Goal: Information Seeking & Learning: Learn about a topic

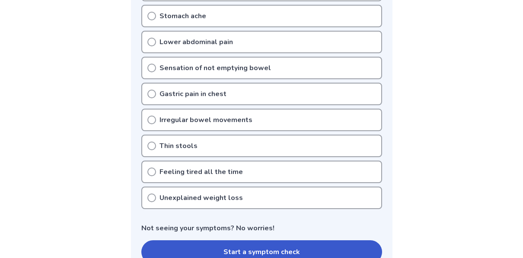
scroll to position [296, 0]
click at [239, 71] on p "Sensation of not emptying bowel" at bounding box center [216, 68] width 112 height 10
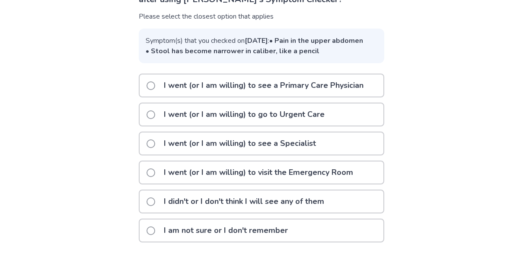
scroll to position [106, 0]
click at [217, 237] on p "I am not sure or I don't remember" at bounding box center [226, 230] width 135 height 22
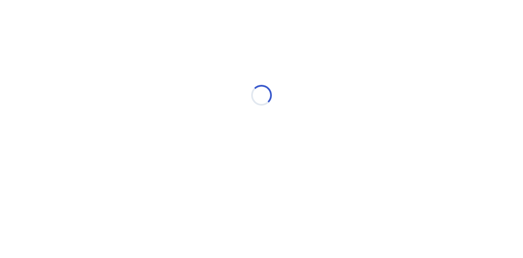
scroll to position [0, 0]
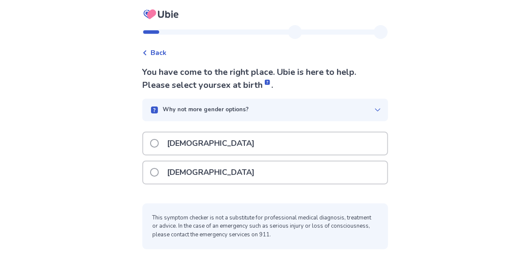
click at [210, 170] on div "[DEMOGRAPHIC_DATA]" at bounding box center [265, 172] width 244 height 22
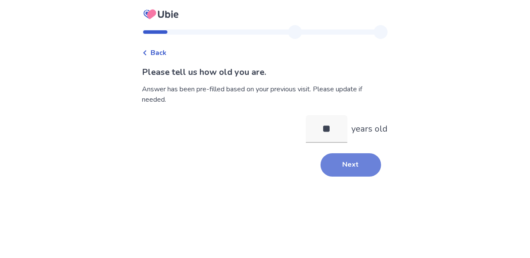
click at [349, 169] on button "Next" at bounding box center [351, 164] width 61 height 23
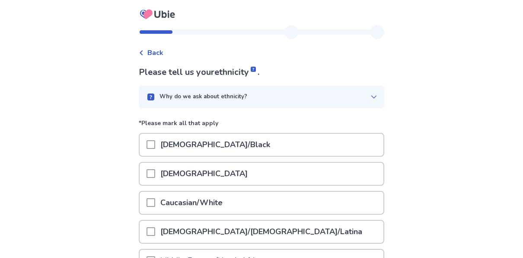
scroll to position [70, 0]
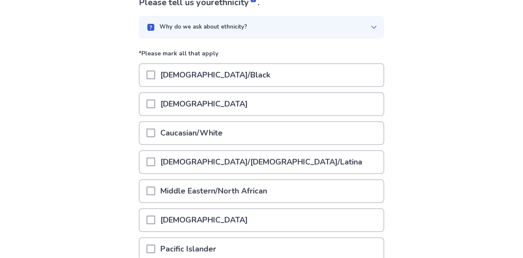
click at [166, 139] on p "Caucasian/White" at bounding box center [191, 133] width 73 height 22
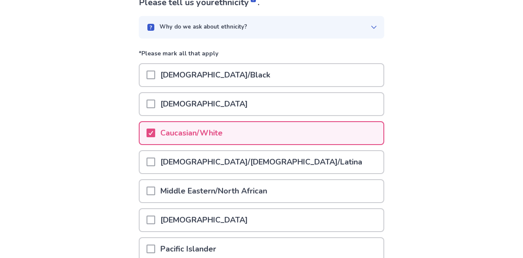
scroll to position [178, 0]
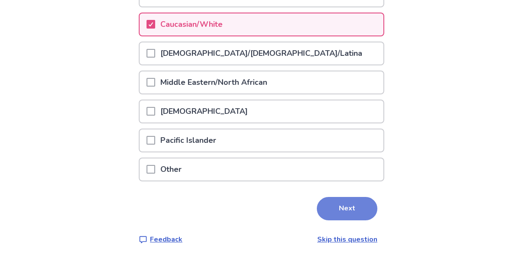
click at [332, 211] on button "Next" at bounding box center [347, 208] width 61 height 23
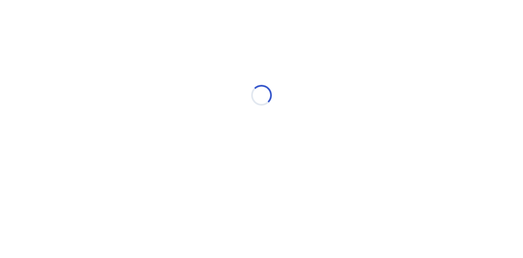
scroll to position [0, 0]
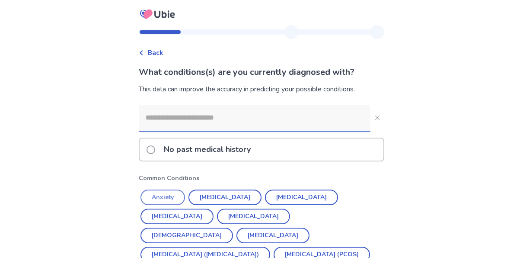
click at [168, 196] on button "Anxiety" at bounding box center [163, 197] width 45 height 16
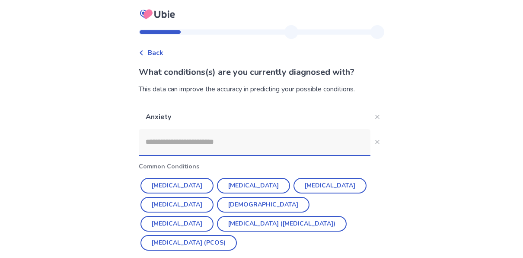
scroll to position [35, 0]
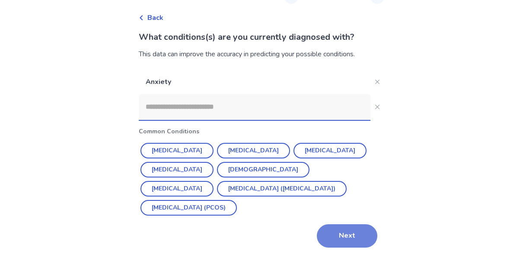
click at [332, 228] on button "Next" at bounding box center [347, 235] width 61 height 23
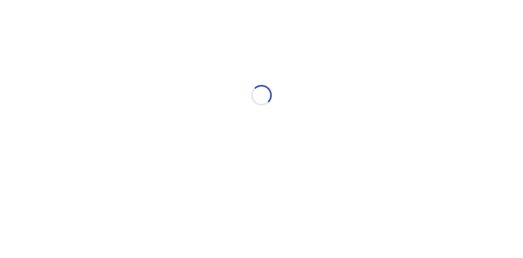
scroll to position [0, 0]
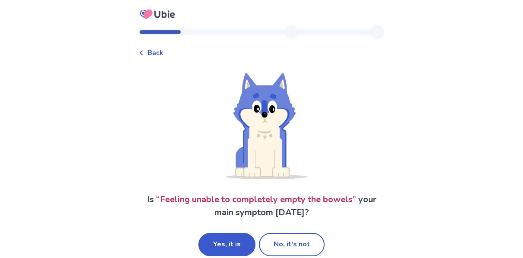
scroll to position [12, 0]
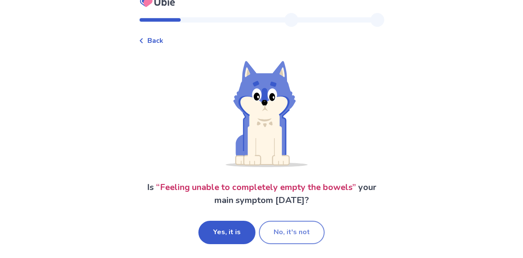
click at [285, 234] on button "No, it's not" at bounding box center [292, 232] width 66 height 23
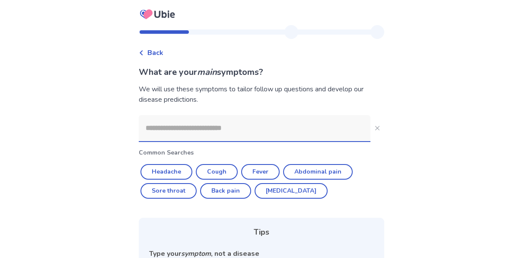
click at [200, 126] on input at bounding box center [255, 128] width 232 height 26
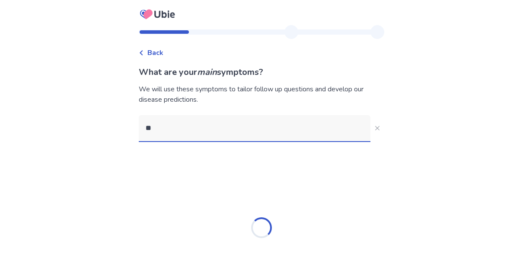
type input "*"
type input "*********"
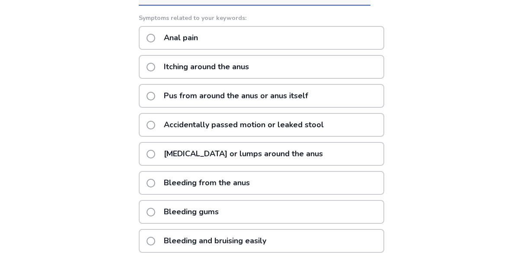
scroll to position [137, 0]
click at [216, 185] on p "Bleeding from the anus" at bounding box center [207, 182] width 96 height 22
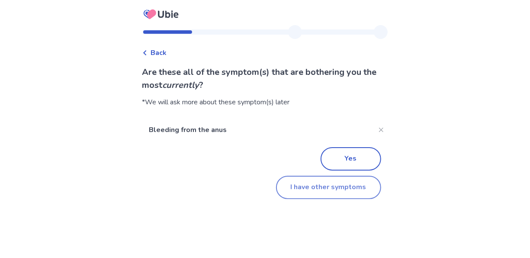
click at [297, 184] on button "I have other symptoms" at bounding box center [328, 187] width 105 height 23
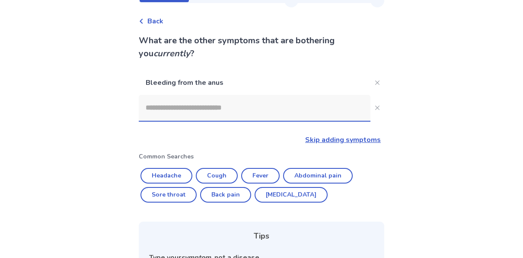
scroll to position [31, 0]
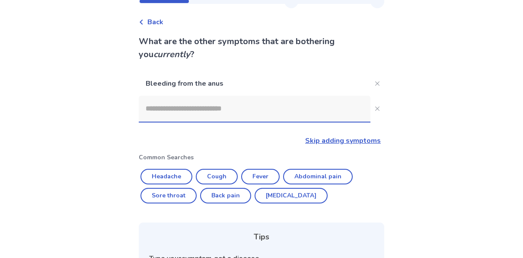
click at [223, 111] on input at bounding box center [255, 109] width 232 height 26
click at [223, 177] on button "Cough" at bounding box center [217, 177] width 42 height 16
type input "*****"
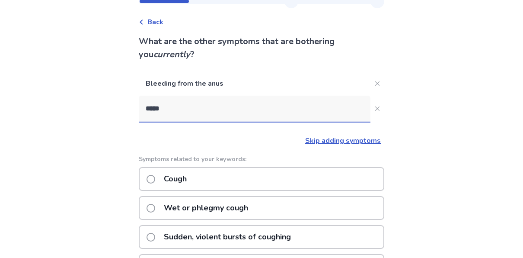
click at [204, 183] on div "Cough" at bounding box center [262, 179] width 246 height 24
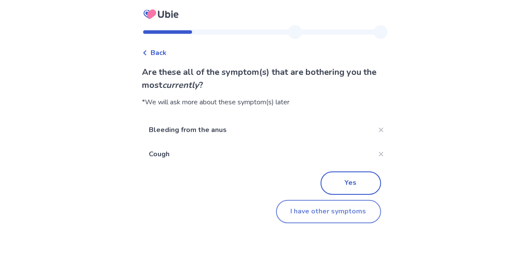
click at [318, 218] on button "I have other symptoms" at bounding box center [328, 211] width 105 height 23
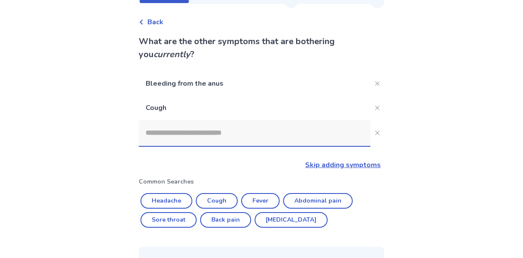
click at [212, 133] on input at bounding box center [255, 133] width 232 height 26
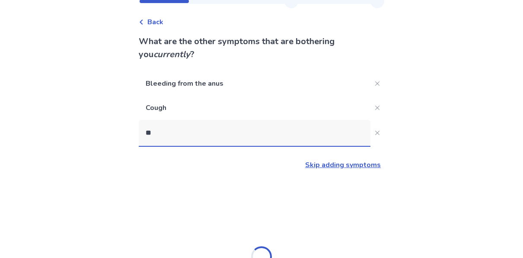
type input "*"
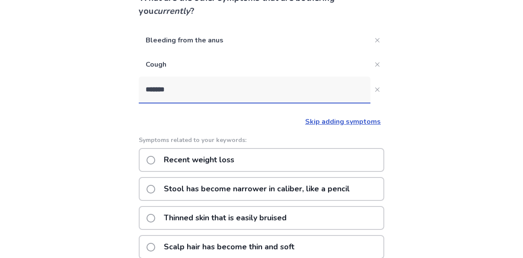
scroll to position [88, 0]
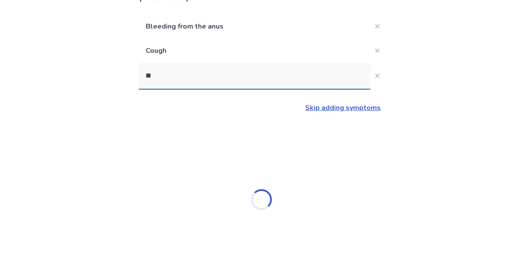
type input "*"
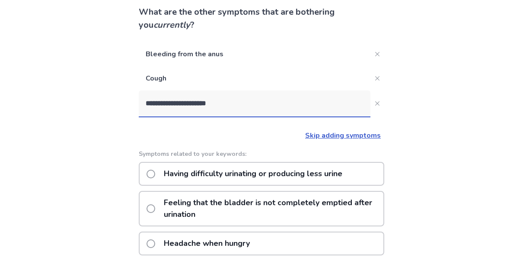
scroll to position [17, 0]
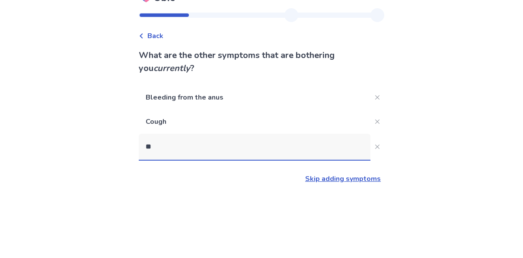
type input "*"
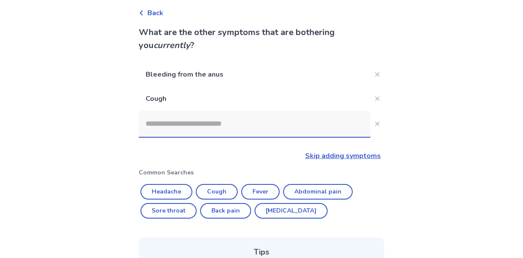
scroll to position [40, 0]
click at [180, 189] on button "Headache" at bounding box center [167, 191] width 52 height 16
type input "********"
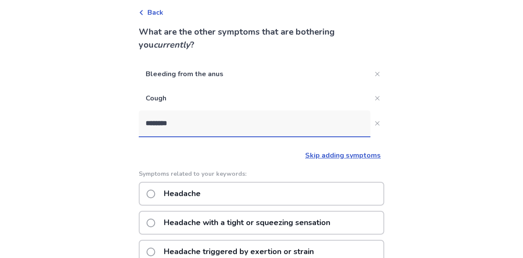
click at [236, 198] on div "Headache" at bounding box center [262, 194] width 246 height 24
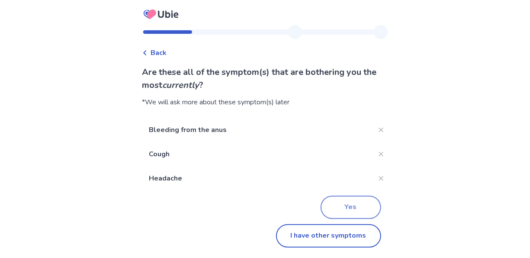
click at [332, 210] on button "Yes" at bounding box center [351, 207] width 61 height 23
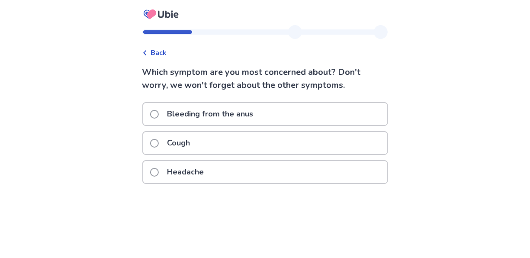
click at [220, 116] on p "Bleeding from the anus" at bounding box center [210, 114] width 96 height 22
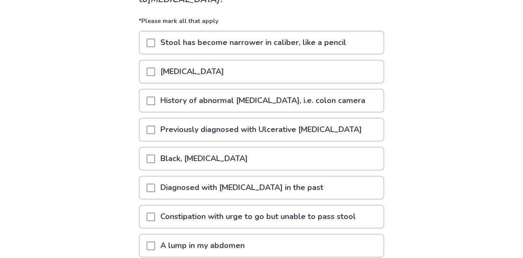
scroll to position [85, 0]
click at [154, 42] on span at bounding box center [151, 43] width 9 height 9
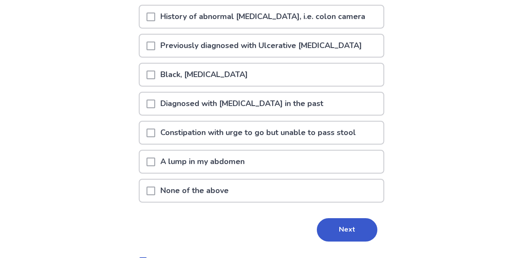
scroll to position [174, 0]
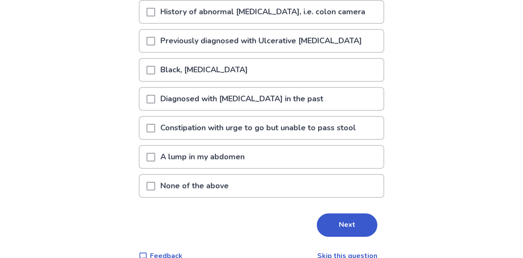
click at [155, 128] on span at bounding box center [151, 128] width 9 height 9
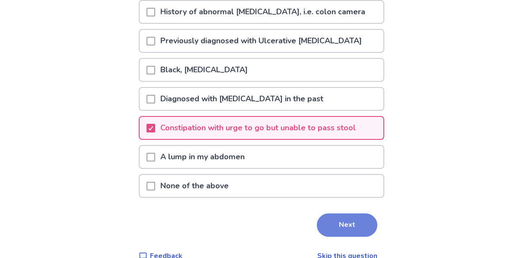
click at [345, 217] on button "Next" at bounding box center [347, 224] width 61 height 23
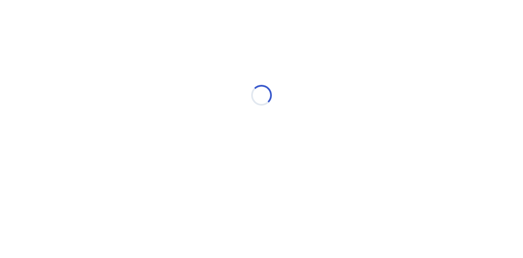
scroll to position [0, 0]
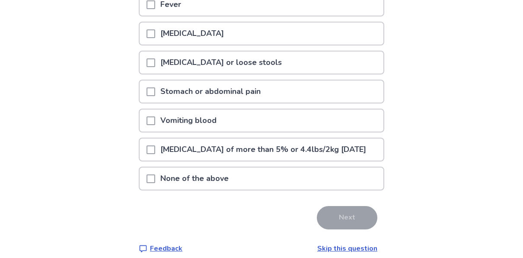
scroll to position [124, 0]
click at [169, 189] on p "None of the above" at bounding box center [194, 178] width 79 height 22
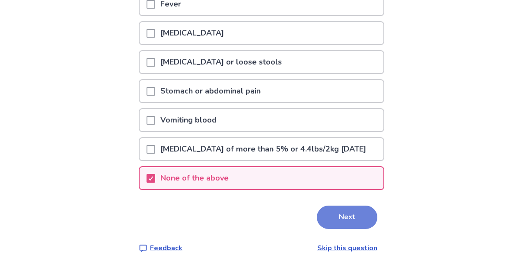
click at [330, 227] on button "Next" at bounding box center [347, 216] width 61 height 23
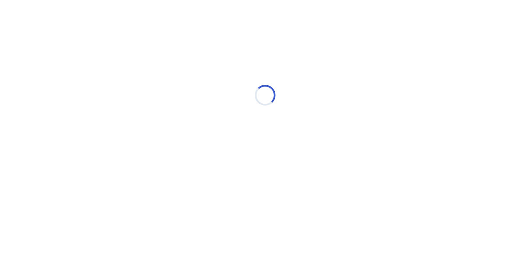
select select "*"
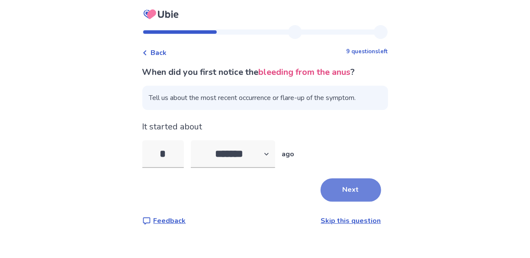
type input "*"
click at [330, 188] on button "Next" at bounding box center [351, 189] width 61 height 23
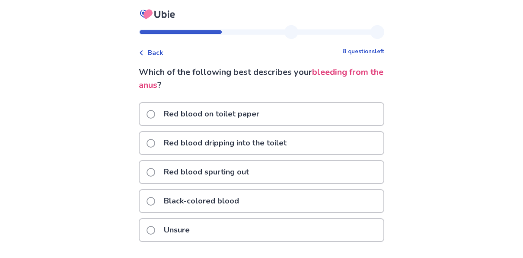
click at [207, 111] on p "Red blood on toilet paper" at bounding box center [212, 114] width 106 height 22
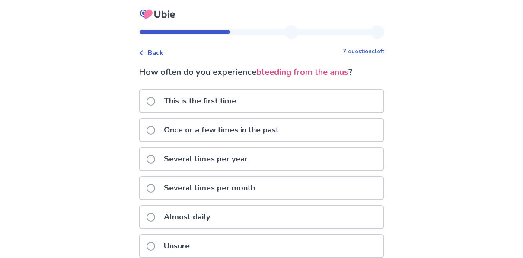
click at [221, 132] on p "Once or a few times in the past" at bounding box center [221, 130] width 125 height 22
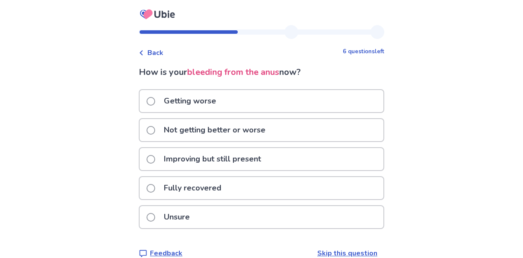
click at [216, 168] on p "Improving but still present" at bounding box center [213, 159] width 108 height 22
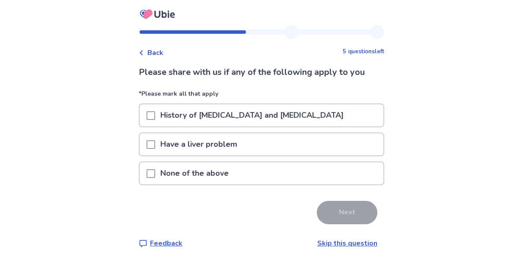
click at [162, 173] on p "None of the above" at bounding box center [194, 173] width 79 height 22
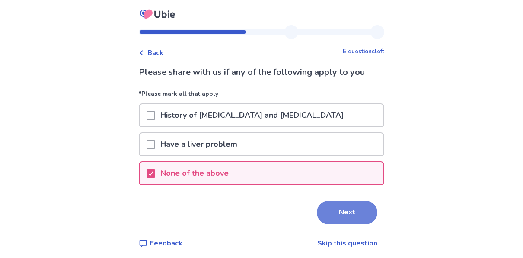
click at [347, 210] on button "Next" at bounding box center [347, 212] width 61 height 23
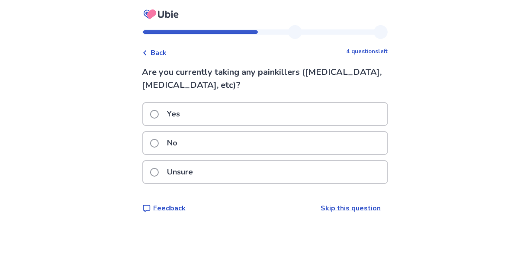
click at [183, 139] on p "No" at bounding box center [172, 143] width 21 height 22
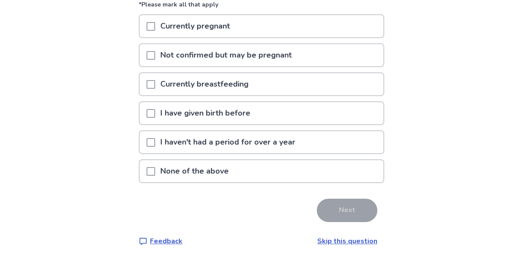
scroll to position [103, 0]
click at [155, 167] on span at bounding box center [151, 171] width 9 height 9
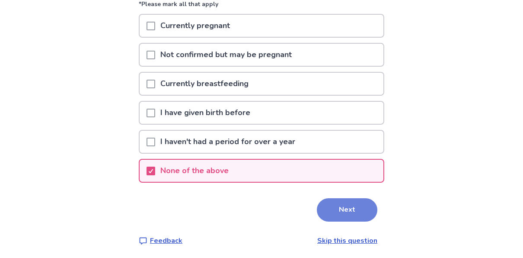
click at [333, 203] on button "Next" at bounding box center [347, 209] width 61 height 23
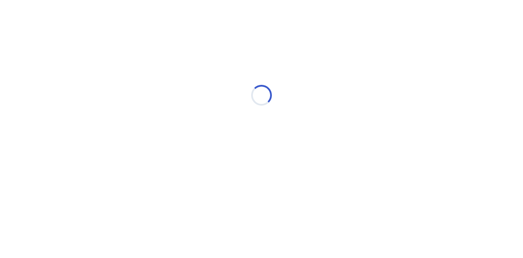
scroll to position [0, 0]
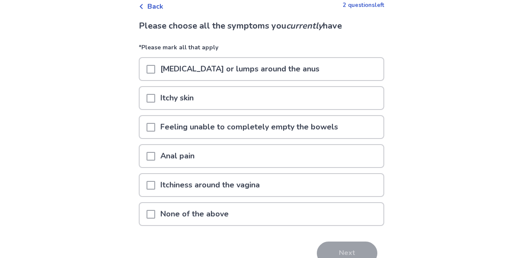
scroll to position [48, 0]
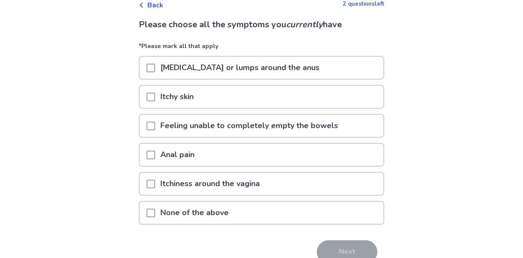
click at [168, 129] on p "Feeling unable to completely empty the bowels" at bounding box center [249, 126] width 188 height 22
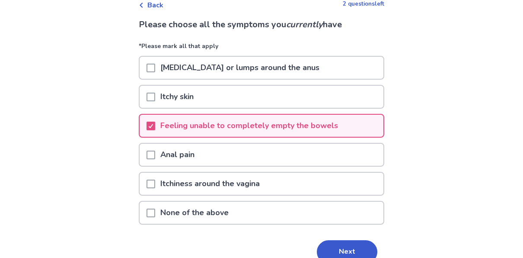
scroll to position [91, 0]
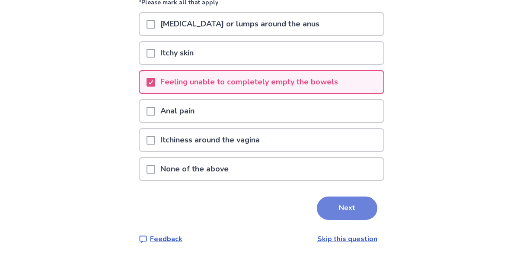
click at [331, 202] on button "Next" at bounding box center [347, 207] width 61 height 23
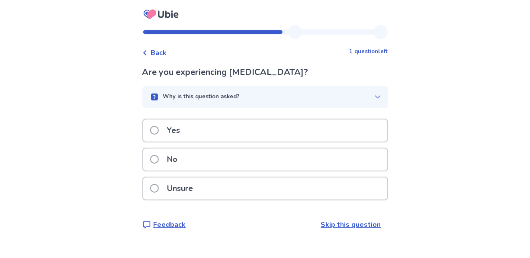
click at [204, 185] on div "Unsure" at bounding box center [265, 188] width 244 height 22
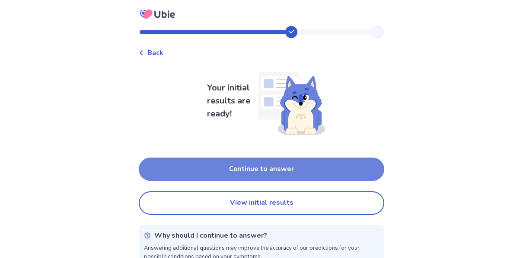
click at [269, 174] on button "Continue to answer" at bounding box center [262, 168] width 246 height 23
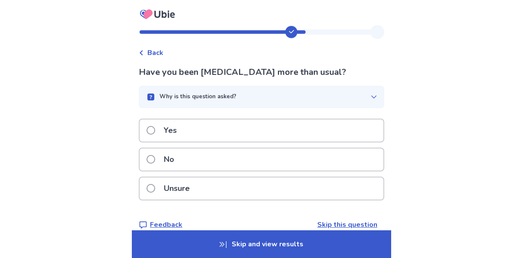
click at [185, 184] on p "Unsure" at bounding box center [177, 188] width 36 height 22
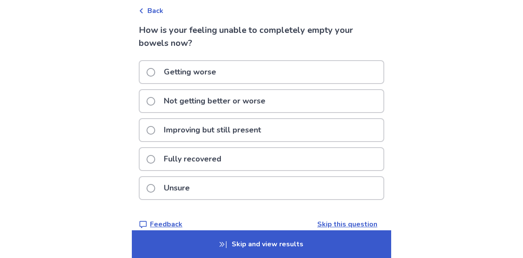
scroll to position [43, 0]
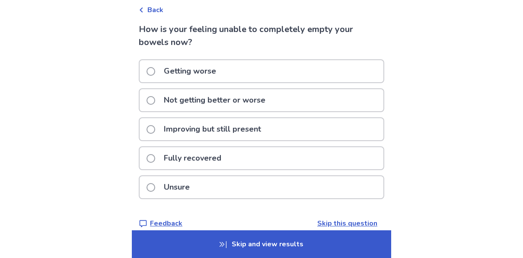
click at [174, 184] on p "Unsure" at bounding box center [177, 187] width 36 height 22
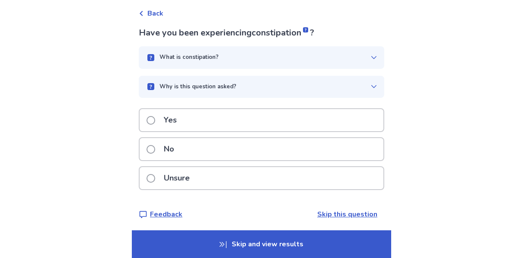
scroll to position [42, 0]
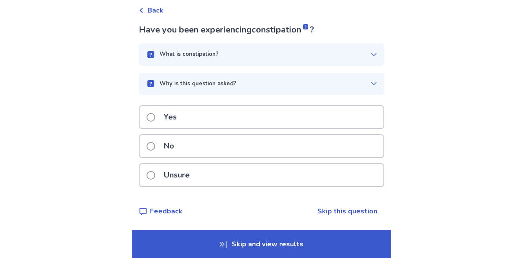
click at [190, 181] on p "Unsure" at bounding box center [177, 175] width 36 height 22
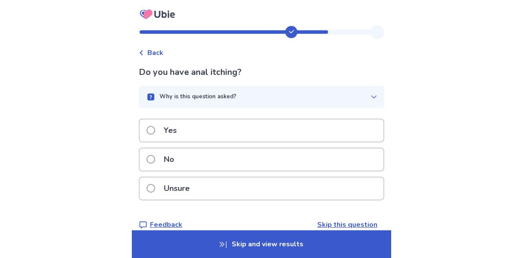
click at [180, 161] on p "No" at bounding box center [169, 159] width 21 height 22
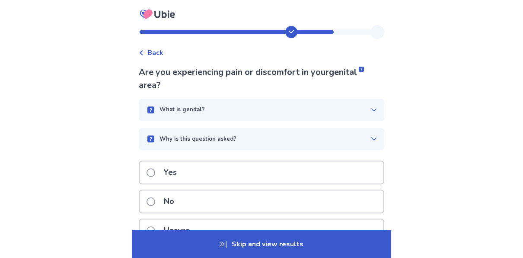
click at [167, 200] on p "No" at bounding box center [169, 201] width 21 height 22
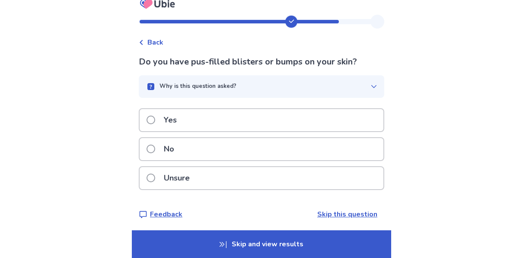
scroll to position [13, 0]
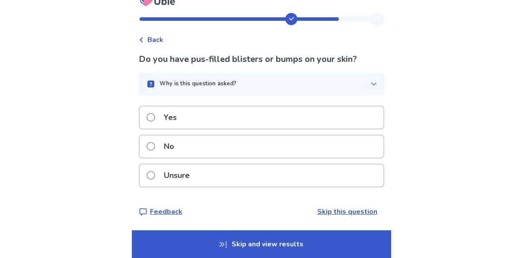
click at [176, 154] on p "No" at bounding box center [169, 146] width 21 height 22
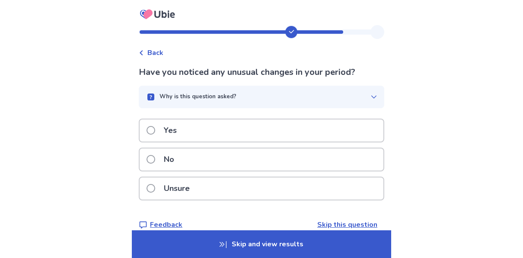
click at [164, 189] on p "Unsure" at bounding box center [177, 188] width 36 height 22
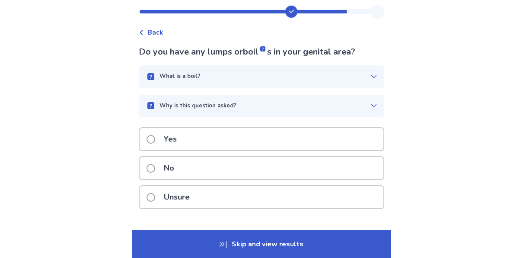
scroll to position [25, 0]
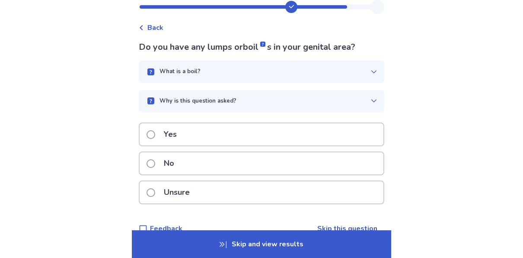
click at [186, 169] on div "No" at bounding box center [262, 163] width 244 height 22
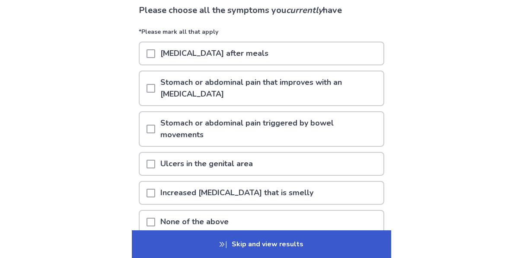
scroll to position [62, 0]
click at [161, 56] on p "[MEDICAL_DATA] after meals" at bounding box center [214, 53] width 119 height 22
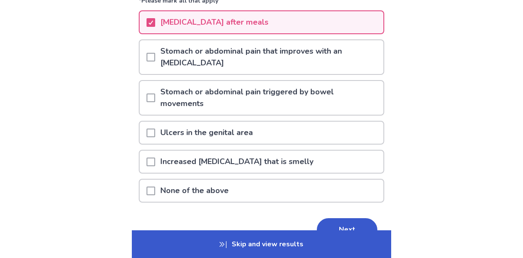
scroll to position [100, 0]
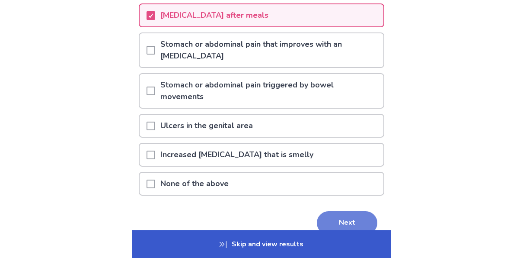
click at [330, 211] on button "Next" at bounding box center [347, 222] width 61 height 23
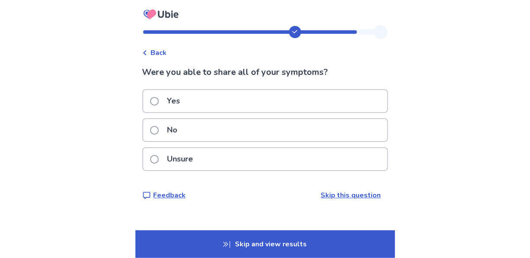
click at [170, 107] on p "Yes" at bounding box center [173, 101] width 23 height 22
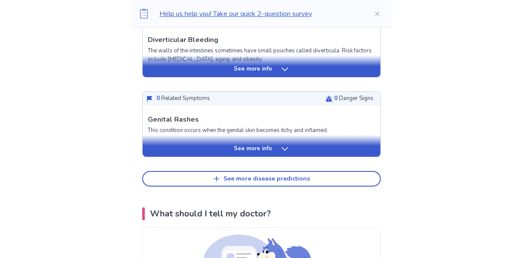
scroll to position [436, 0]
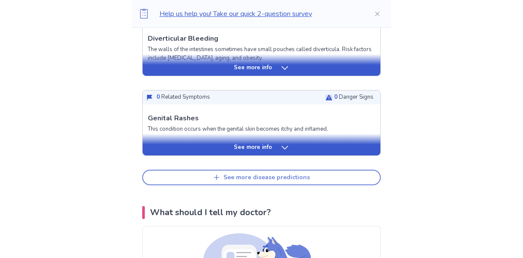
click at [231, 174] on div "See more disease predictions" at bounding box center [267, 177] width 87 height 7
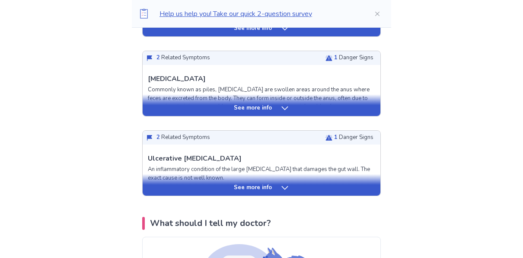
scroll to position [637, 0]
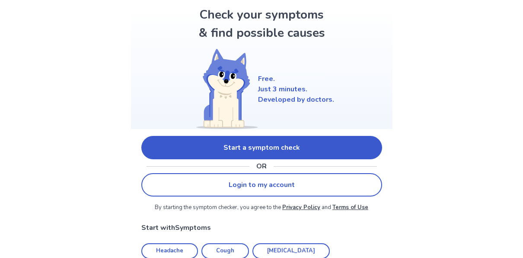
scroll to position [42, 0]
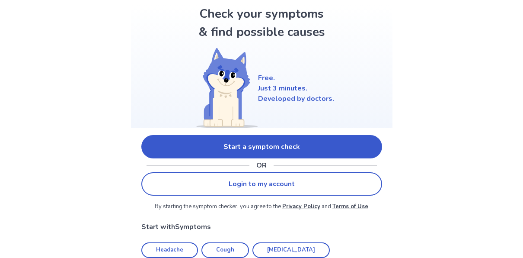
click at [234, 147] on link "Start a symptom check" at bounding box center [261, 146] width 241 height 23
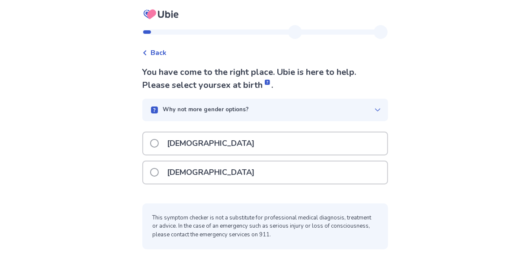
click at [187, 174] on p "[DEMOGRAPHIC_DATA]" at bounding box center [211, 172] width 98 height 22
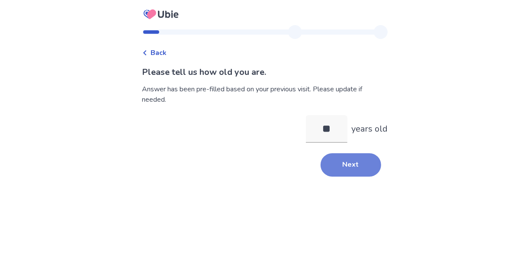
click at [344, 161] on button "Next" at bounding box center [351, 164] width 61 height 23
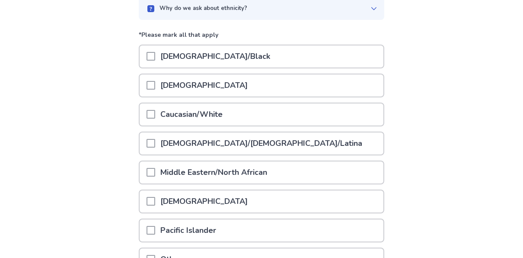
click at [164, 114] on p "Caucasian/White" at bounding box center [191, 114] width 73 height 22
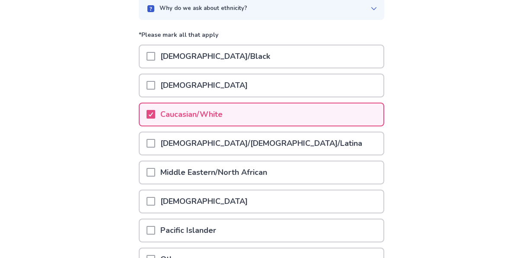
scroll to position [178, 0]
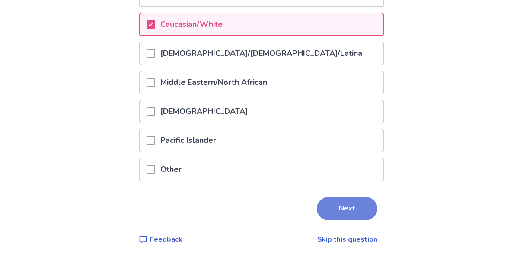
click at [335, 211] on button "Next" at bounding box center [347, 208] width 61 height 23
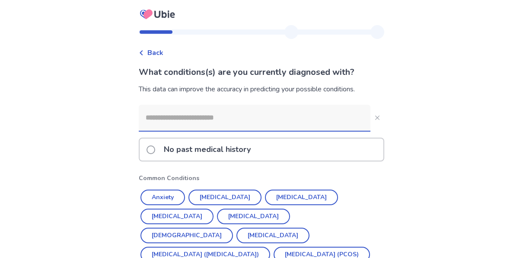
click at [183, 113] on input at bounding box center [255, 118] width 232 height 26
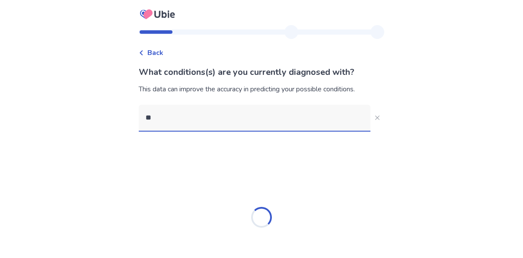
type input "*"
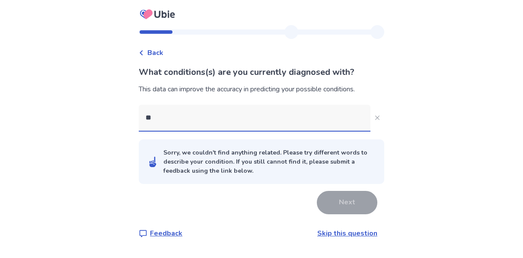
type input "*"
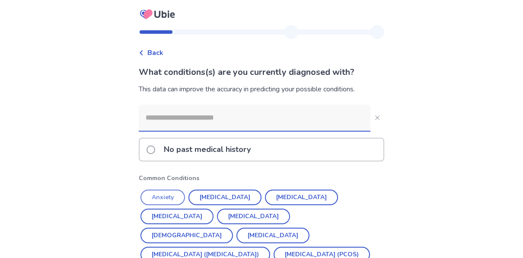
click at [169, 193] on button "Anxiety" at bounding box center [163, 197] width 45 height 16
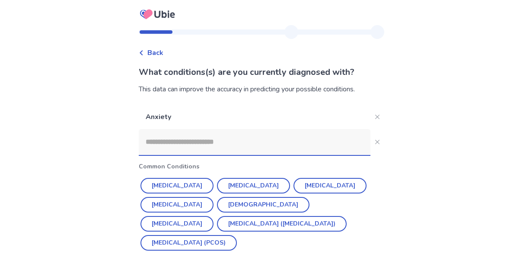
scroll to position [35, 0]
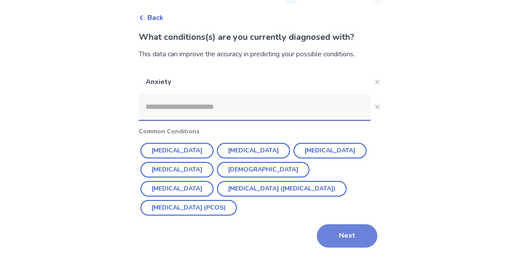
click at [333, 233] on button "Next" at bounding box center [347, 235] width 61 height 23
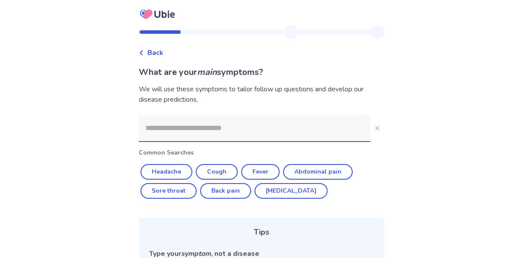
click at [244, 131] on input at bounding box center [255, 128] width 232 height 26
click at [221, 170] on button "Cough" at bounding box center [217, 172] width 42 height 16
type input "*****"
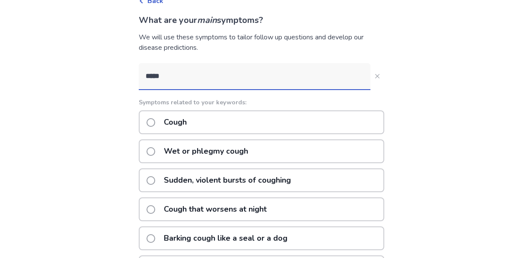
scroll to position [46, 0]
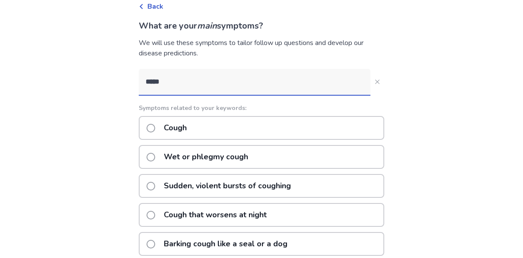
click at [212, 134] on div "Cough" at bounding box center [262, 128] width 246 height 24
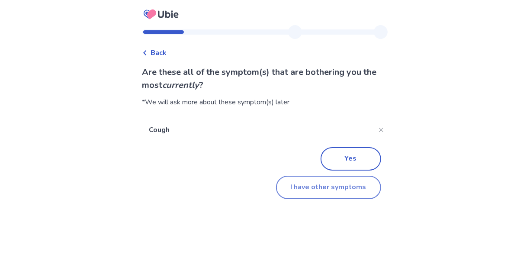
click at [303, 192] on button "I have other symptoms" at bounding box center [328, 187] width 105 height 23
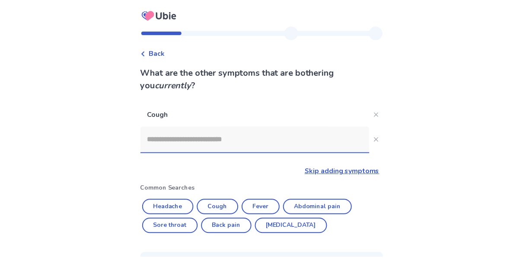
scroll to position [46, 0]
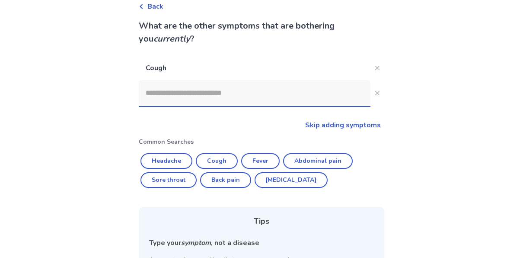
click at [208, 87] on input at bounding box center [255, 93] width 232 height 26
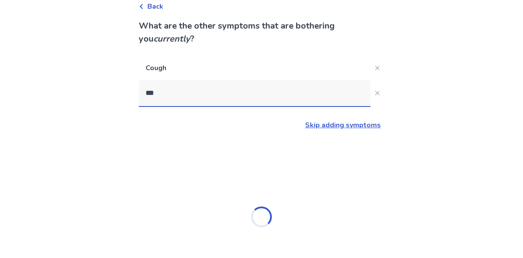
type input "****"
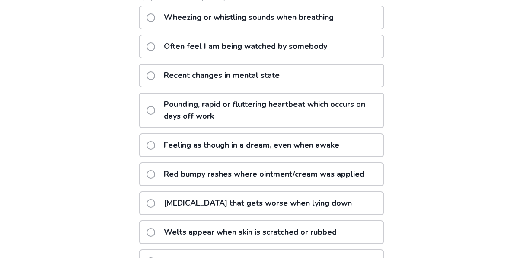
scroll to position [192, 0]
click at [273, 23] on p "Wheezing or whistling sounds when breathing" at bounding box center [249, 18] width 180 height 22
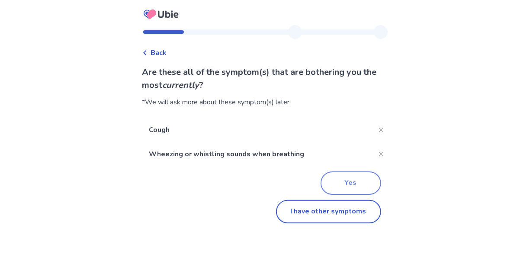
click at [321, 183] on button "Yes" at bounding box center [351, 182] width 61 height 23
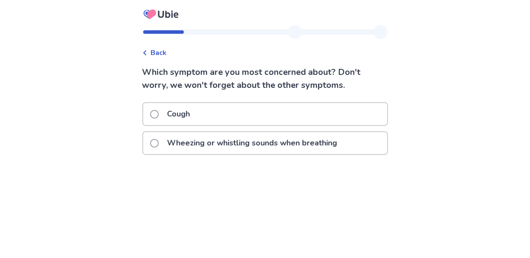
click at [291, 151] on p "Wheezing or whistling sounds when breathing" at bounding box center [252, 143] width 180 height 22
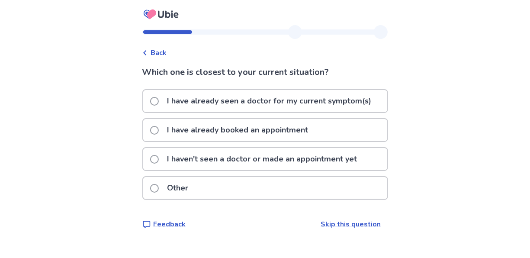
click at [186, 166] on p "I haven't seen a doctor or made an appointment yet" at bounding box center [262, 159] width 200 height 22
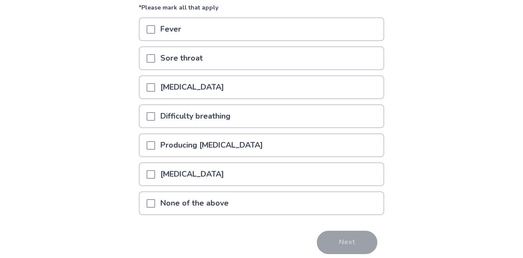
scroll to position [100, 0]
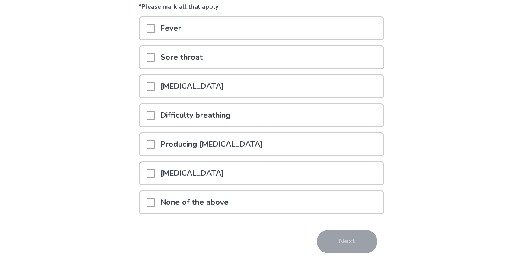
click at [182, 205] on p "None of the above" at bounding box center [194, 202] width 79 height 22
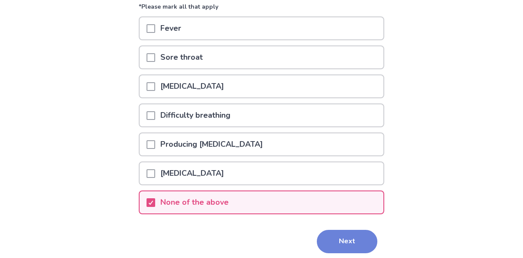
click at [335, 237] on button "Next" at bounding box center [347, 241] width 61 height 23
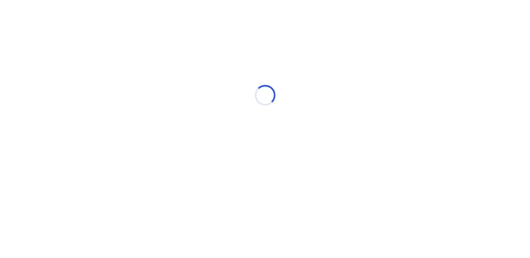
select select "*"
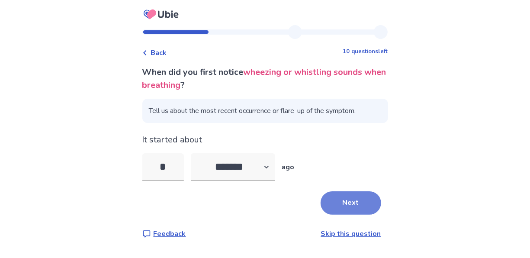
type input "*"
click at [330, 200] on button "Next" at bounding box center [351, 202] width 61 height 23
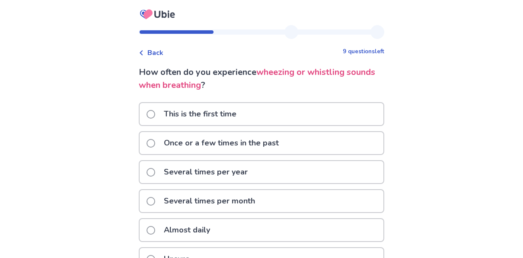
click at [207, 121] on p "This is the first time" at bounding box center [200, 114] width 83 height 22
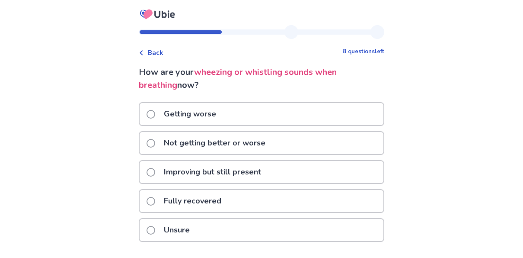
click at [212, 149] on p "Not getting better or worse" at bounding box center [215, 143] width 112 height 22
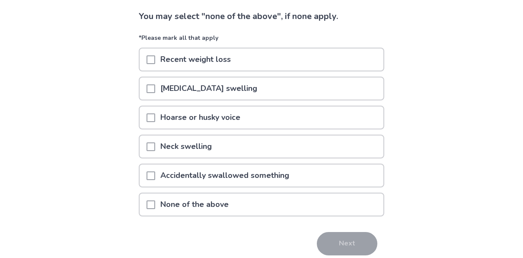
scroll to position [82, 0]
click at [186, 209] on p "None of the above" at bounding box center [194, 204] width 79 height 22
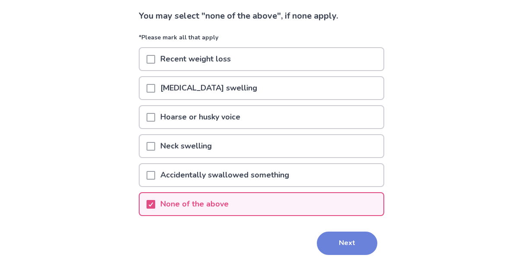
click at [363, 237] on button "Next" at bounding box center [347, 242] width 61 height 23
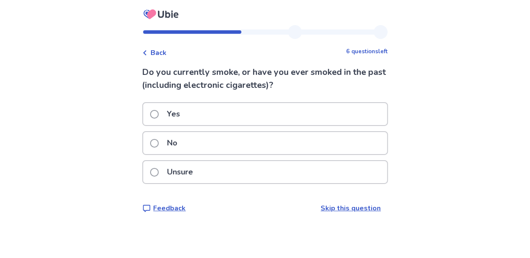
click at [177, 151] on p "No" at bounding box center [172, 143] width 21 height 22
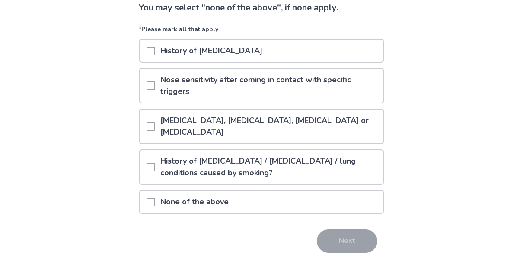
scroll to position [104, 0]
click at [204, 94] on p "Nose sensitivity after coming in contact with specific triggers" at bounding box center [269, 85] width 228 height 34
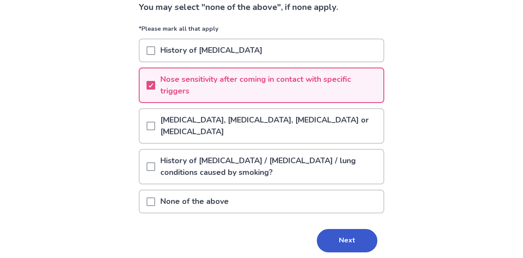
click at [181, 122] on p "Family history of Asthma, Eczema, Allergic rhinitis or Allergic conjunctivitis" at bounding box center [269, 126] width 228 height 34
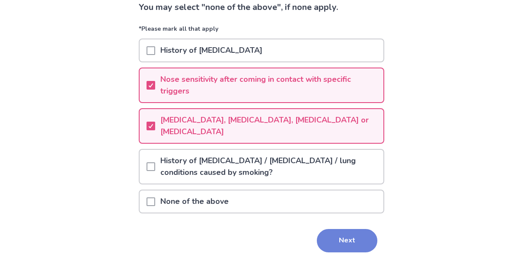
click at [333, 238] on button "Next" at bounding box center [347, 240] width 61 height 23
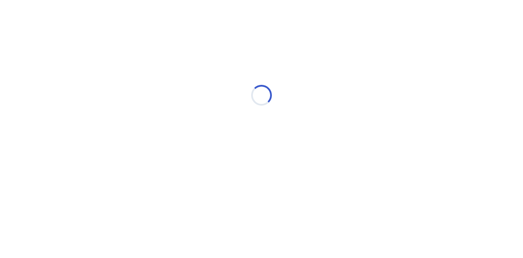
scroll to position [0, 0]
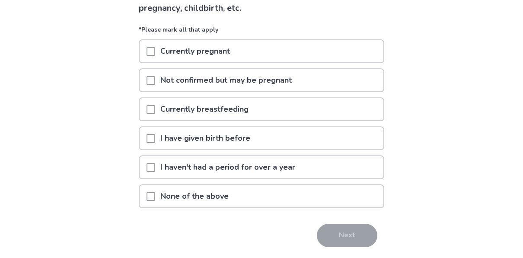
scroll to position [77, 0]
click at [187, 190] on p "None of the above" at bounding box center [194, 196] width 79 height 22
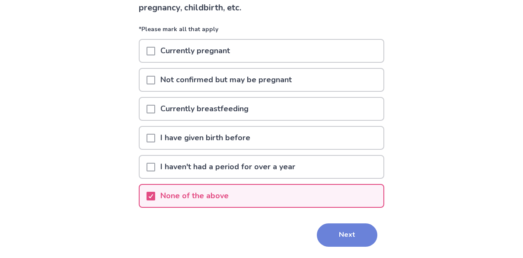
click at [340, 231] on button "Next" at bounding box center [347, 234] width 61 height 23
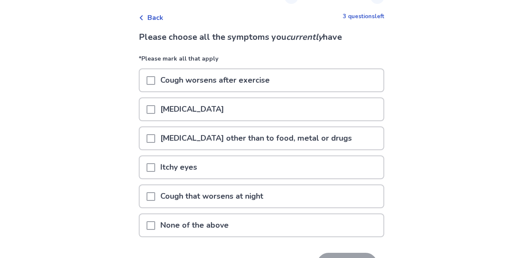
scroll to position [38, 0]
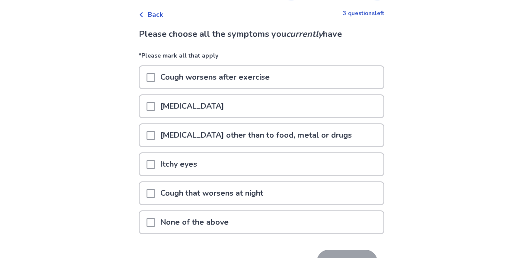
click at [227, 135] on p "Allergies other than to food, metal or drugs" at bounding box center [256, 135] width 202 height 22
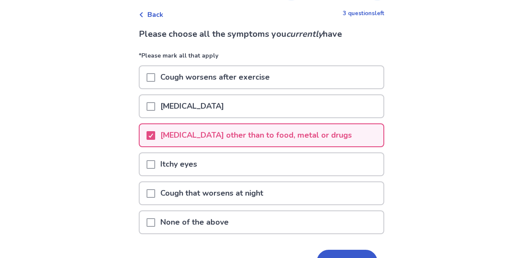
click at [195, 170] on p "Itchy eyes" at bounding box center [178, 164] width 47 height 22
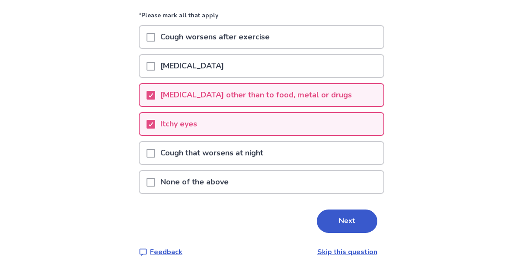
scroll to position [91, 0]
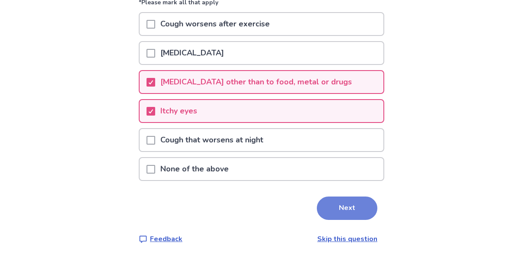
click at [324, 206] on button "Next" at bounding box center [347, 207] width 61 height 23
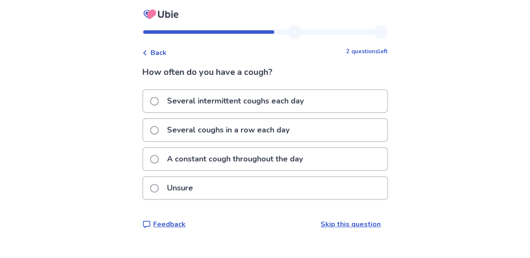
click at [278, 100] on p "Several intermittent coughs each day" at bounding box center [235, 101] width 147 height 22
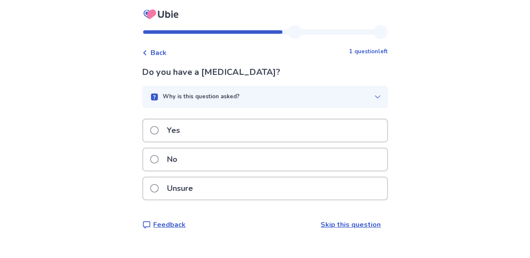
click at [224, 129] on div "Yes" at bounding box center [265, 130] width 244 height 22
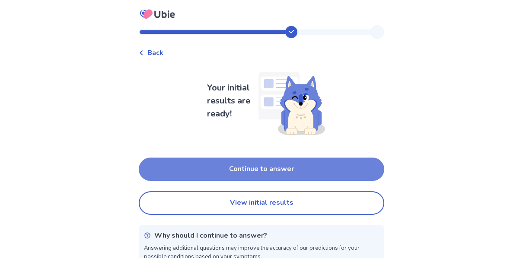
click at [225, 180] on button "Continue to answer" at bounding box center [262, 168] width 246 height 23
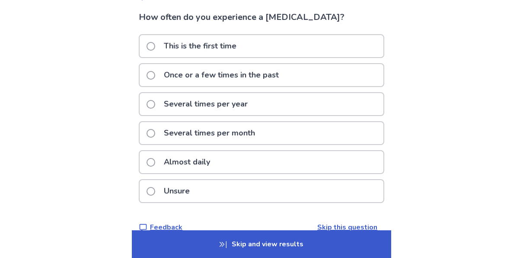
scroll to position [71, 0]
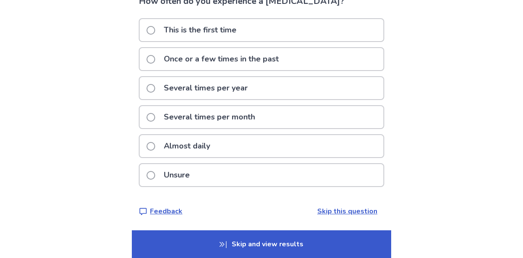
click at [197, 149] on p "Almost daily" at bounding box center [187, 146] width 57 height 22
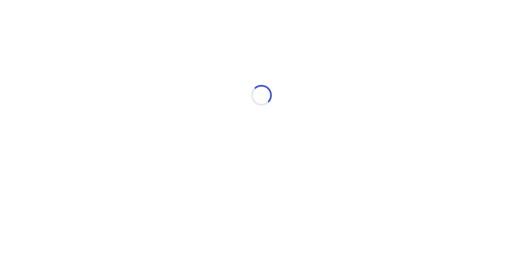
scroll to position [0, 0]
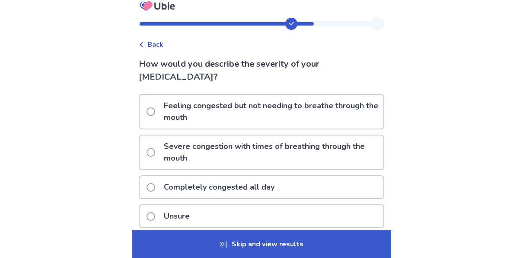
scroll to position [9, 0]
click at [185, 205] on p "Unsure" at bounding box center [177, 216] width 36 height 22
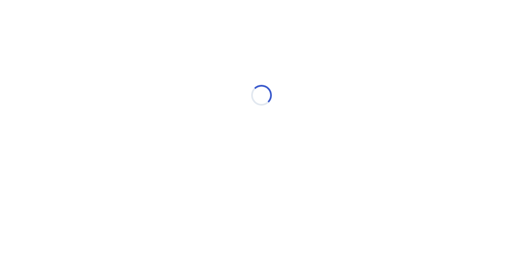
scroll to position [0, 0]
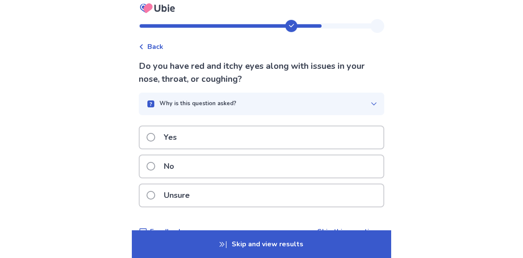
scroll to position [8, 0]
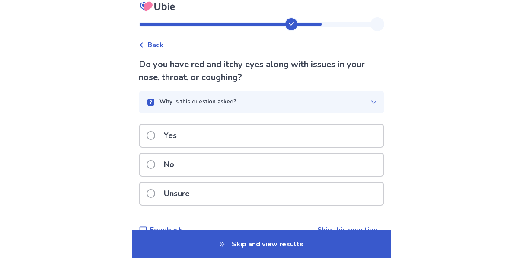
click at [190, 194] on p "Unsure" at bounding box center [177, 194] width 36 height 22
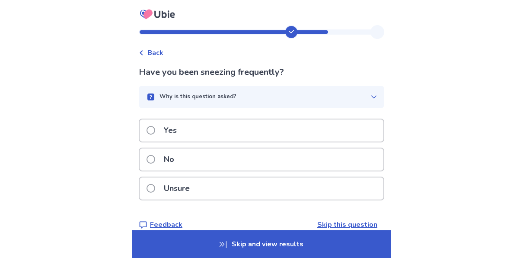
click at [188, 192] on p "Unsure" at bounding box center [177, 188] width 36 height 22
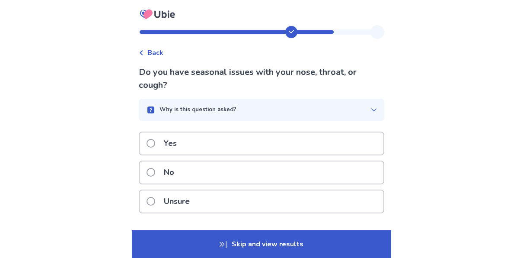
click at [173, 150] on p "Yes" at bounding box center [170, 143] width 23 height 22
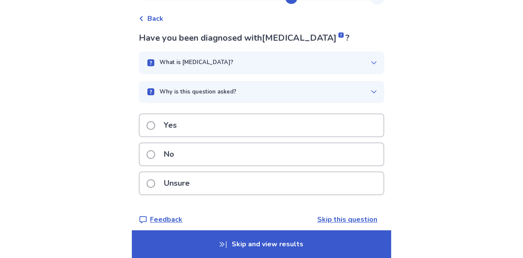
scroll to position [35, 0]
click at [311, 57] on div "What is allergic conjunctivitis?" at bounding box center [262, 62] width 246 height 22
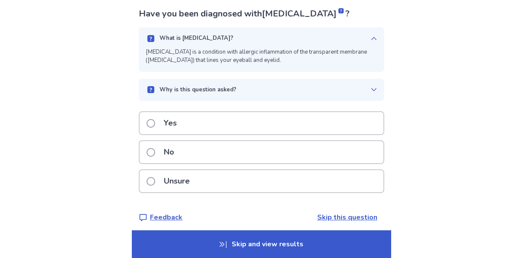
scroll to position [59, 0]
click at [170, 191] on p "Unsure" at bounding box center [177, 181] width 36 height 22
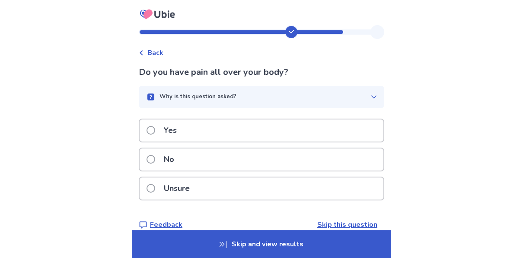
click at [195, 162] on div "No" at bounding box center [262, 159] width 244 height 22
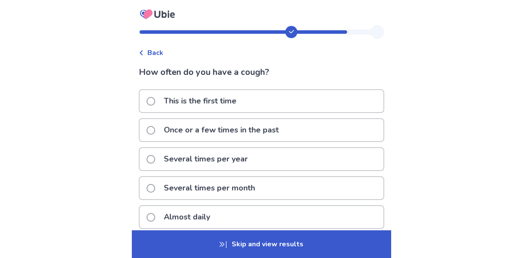
scroll to position [19, 0]
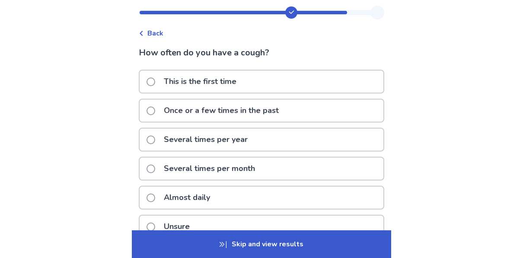
click at [208, 118] on p "Once or a few times in the past" at bounding box center [221, 110] width 125 height 22
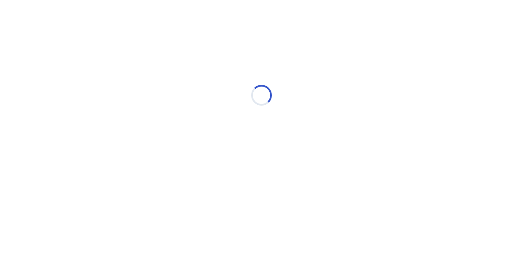
scroll to position [0, 0]
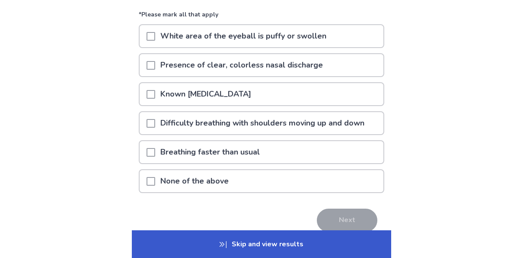
scroll to position [80, 0]
click at [177, 179] on p "None of the above" at bounding box center [194, 181] width 79 height 22
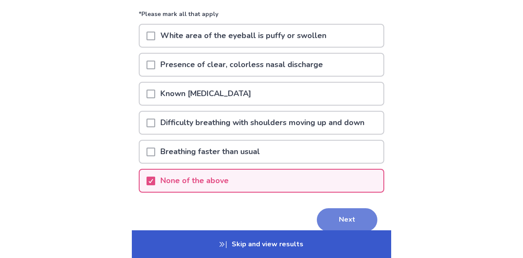
click at [335, 214] on button "Next" at bounding box center [347, 219] width 61 height 23
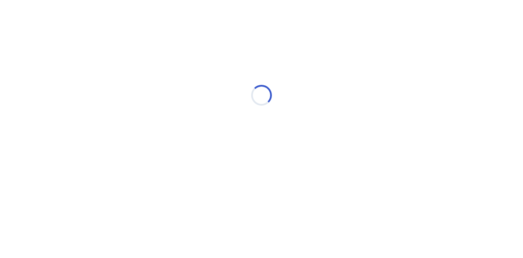
scroll to position [0, 0]
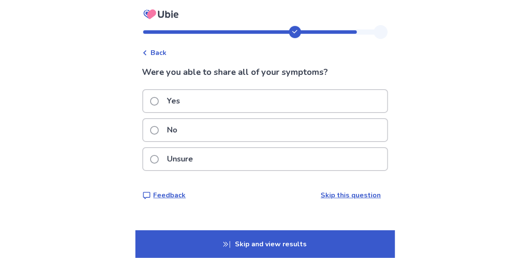
click at [232, 106] on div "Yes" at bounding box center [265, 101] width 244 height 22
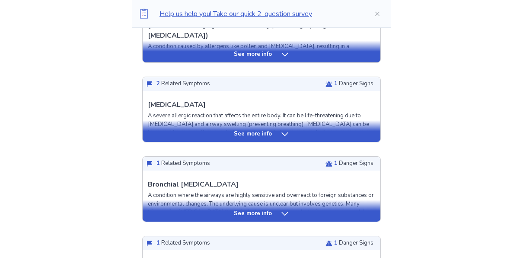
scroll to position [290, 0]
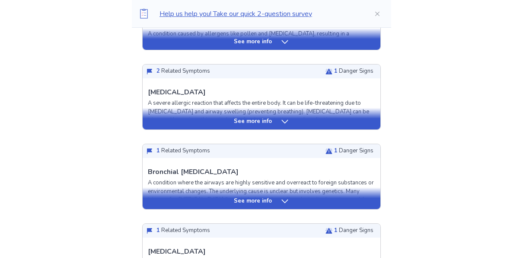
click at [271, 126] on div "See more info" at bounding box center [262, 119] width 238 height 22
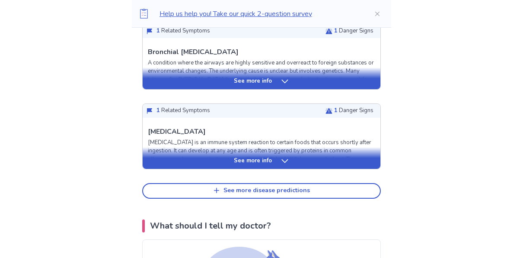
scroll to position [1056, 0]
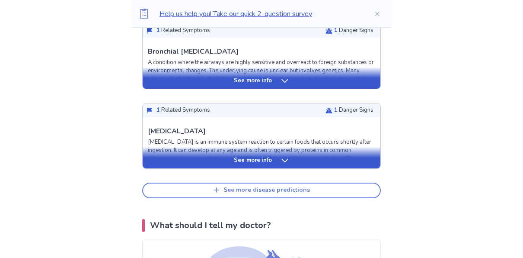
click at [252, 190] on div "See more disease predictions" at bounding box center [267, 189] width 87 height 7
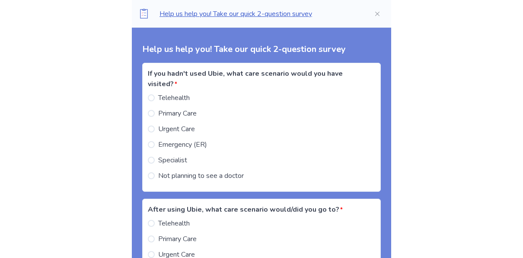
scroll to position [1949, 0]
